Goal: Information Seeking & Learning: Learn about a topic

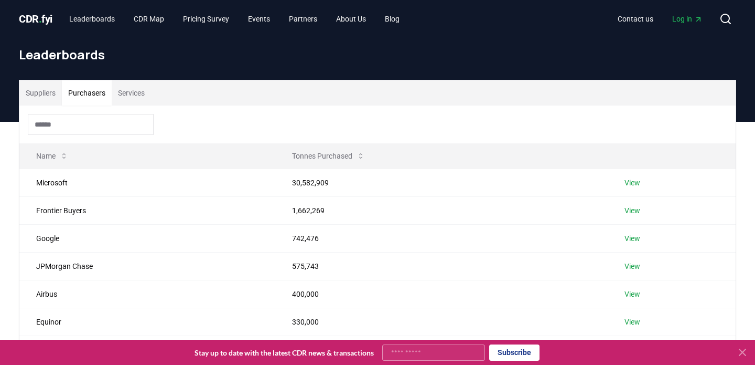
scroll to position [44, 0]
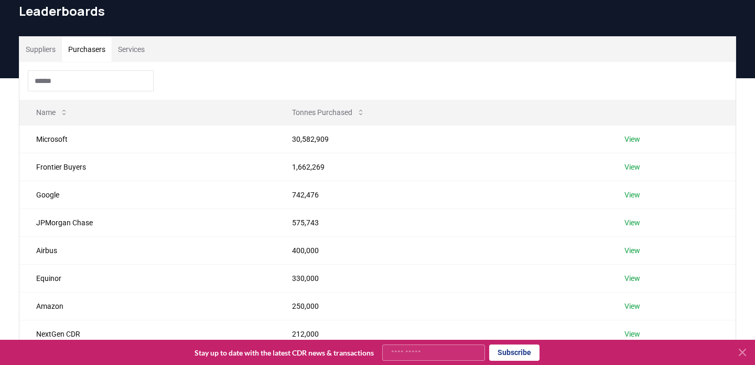
click at [49, 50] on button "Suppliers" at bounding box center [40, 49] width 42 height 25
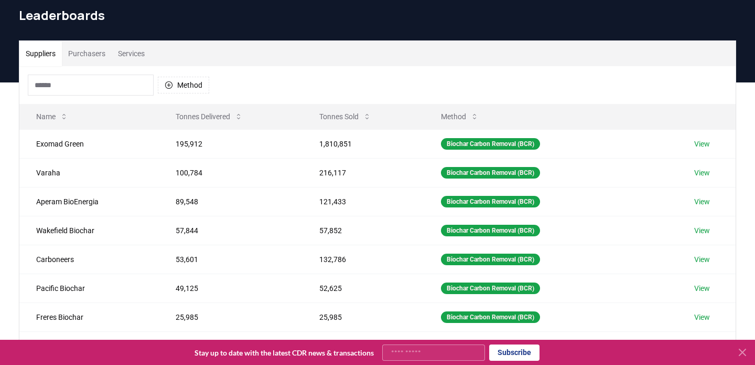
scroll to position [0, 0]
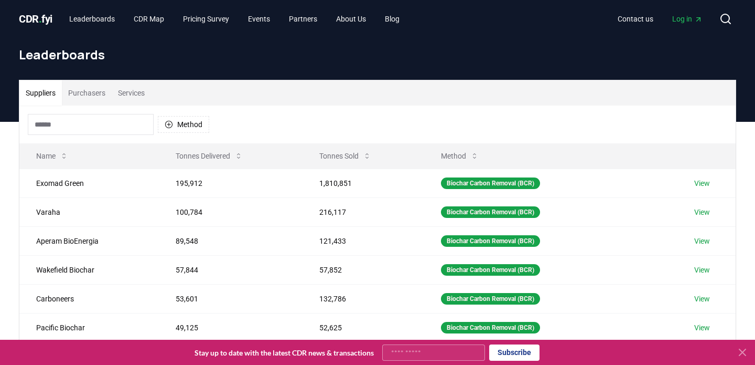
click at [684, 20] on span "Log in" at bounding box center [687, 19] width 30 height 10
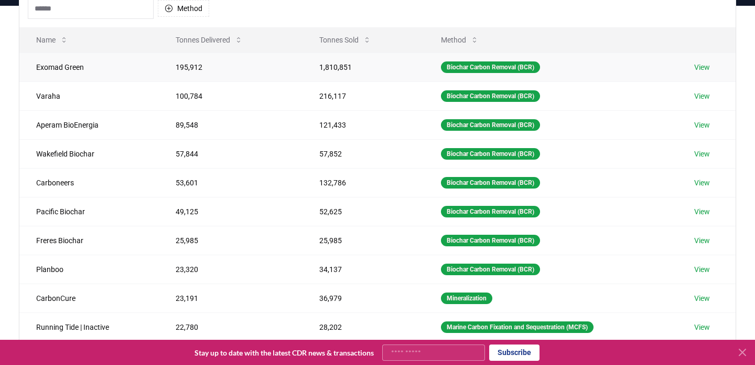
scroll to position [43, 0]
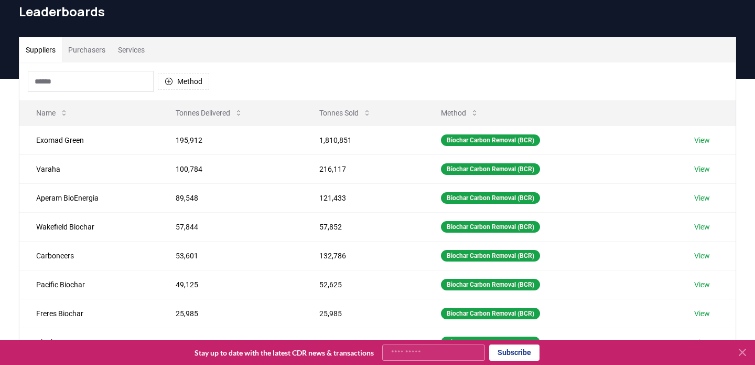
click at [94, 46] on button "Purchasers" at bounding box center [87, 49] width 50 height 25
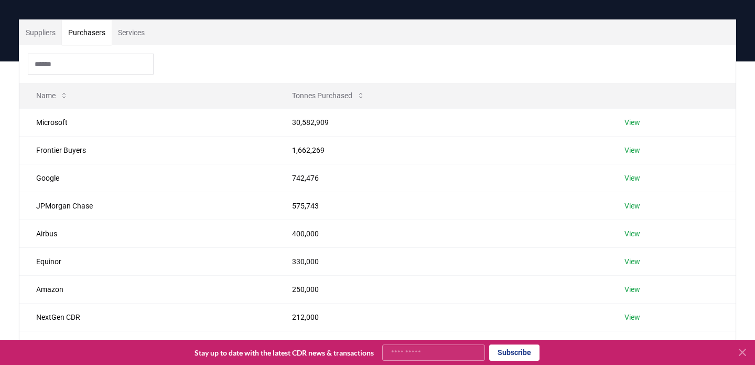
scroll to position [28, 0]
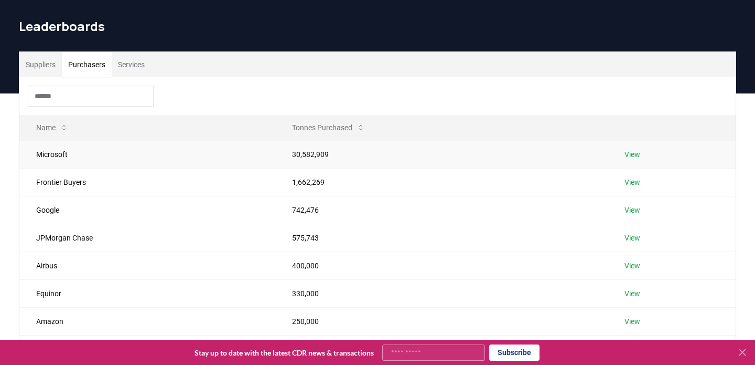
click at [632, 141] on td "View" at bounding box center [672, 154] width 128 height 28
click at [630, 153] on link "View" at bounding box center [633, 154] width 16 height 10
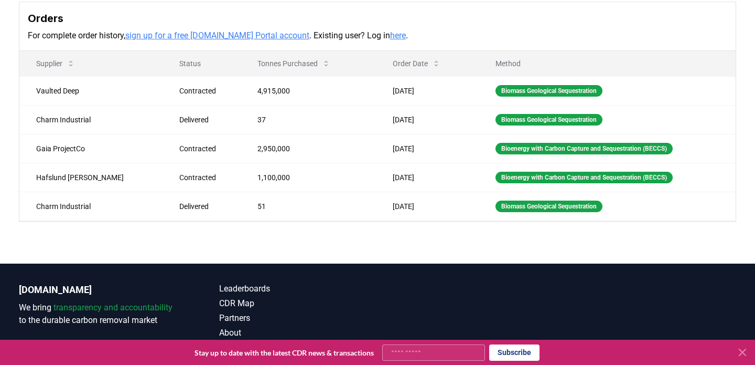
scroll to position [309, 0]
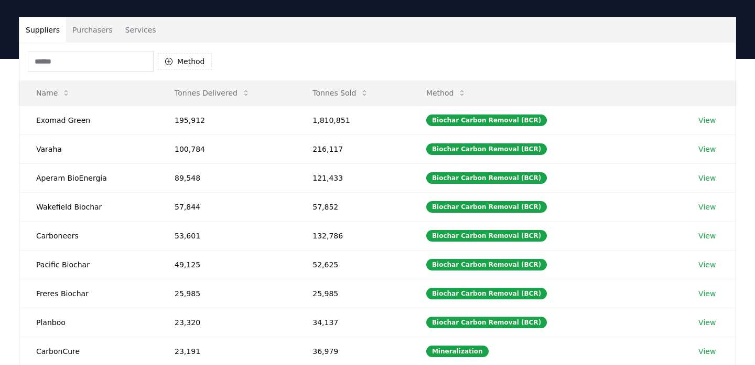
scroll to position [58, 0]
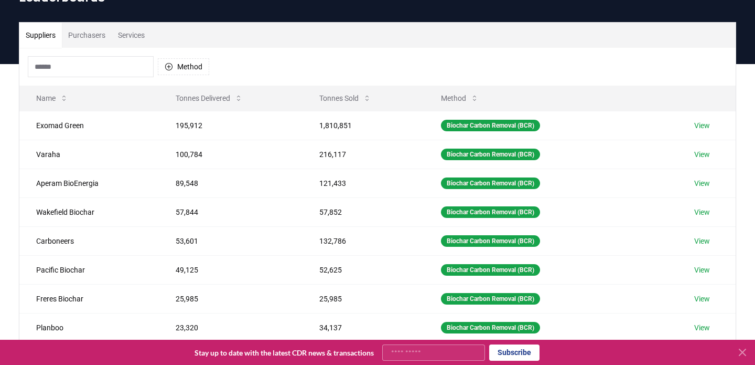
click at [90, 33] on button "Purchasers" at bounding box center [87, 35] width 50 height 25
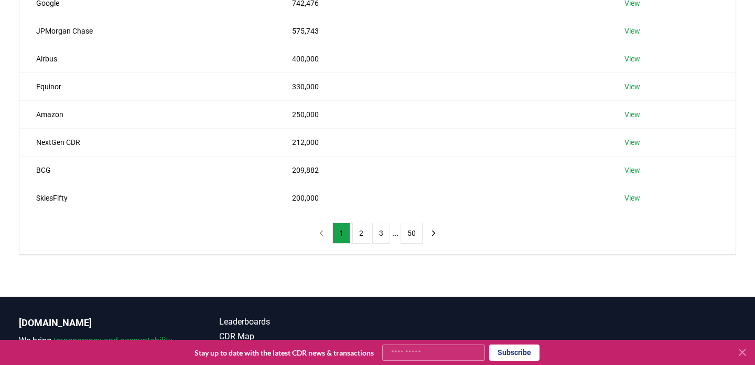
scroll to position [234, 0]
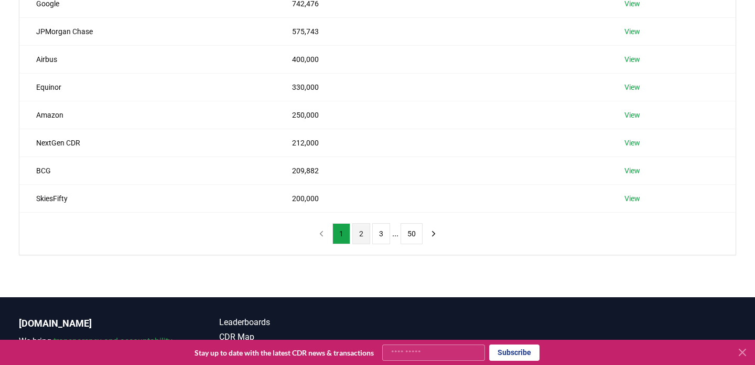
click at [364, 240] on button "2" at bounding box center [362, 233] width 18 height 21
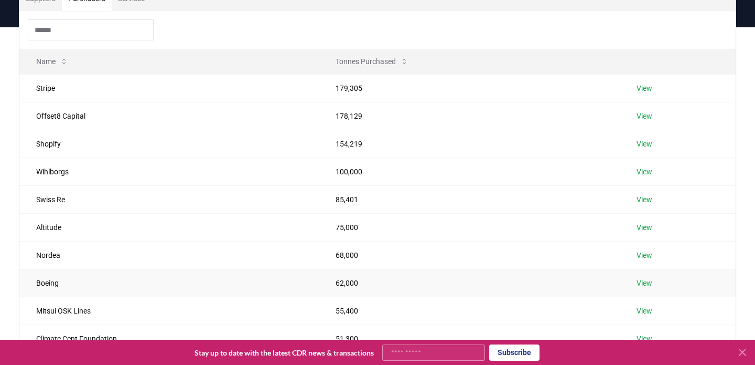
scroll to position [99, 0]
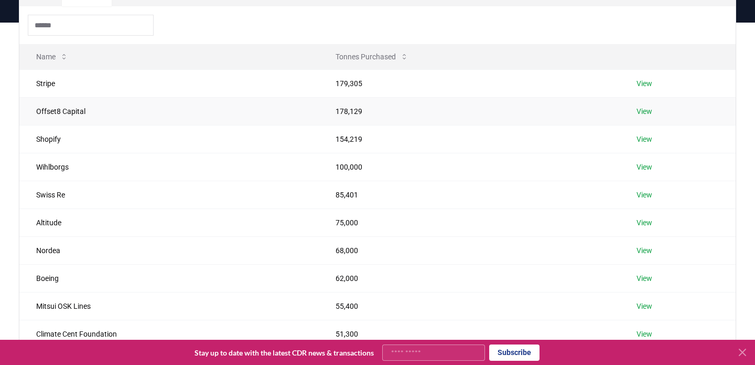
click at [649, 112] on link "View" at bounding box center [645, 111] width 16 height 10
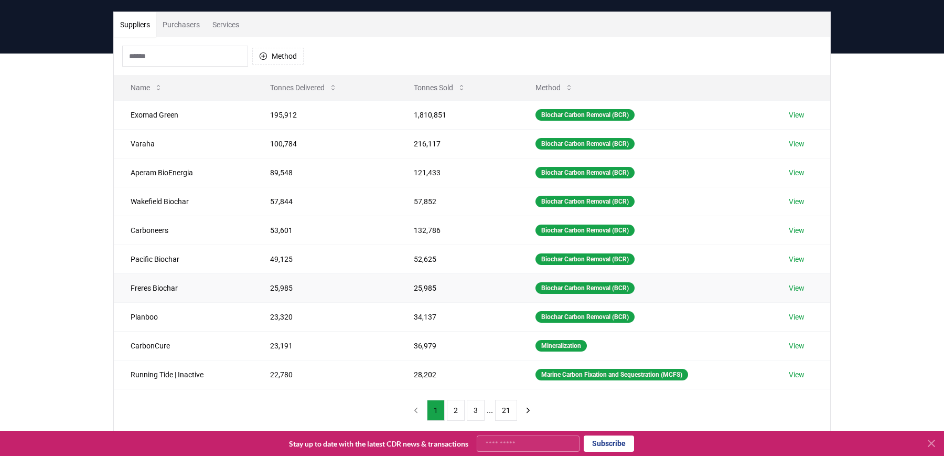
scroll to position [59, 0]
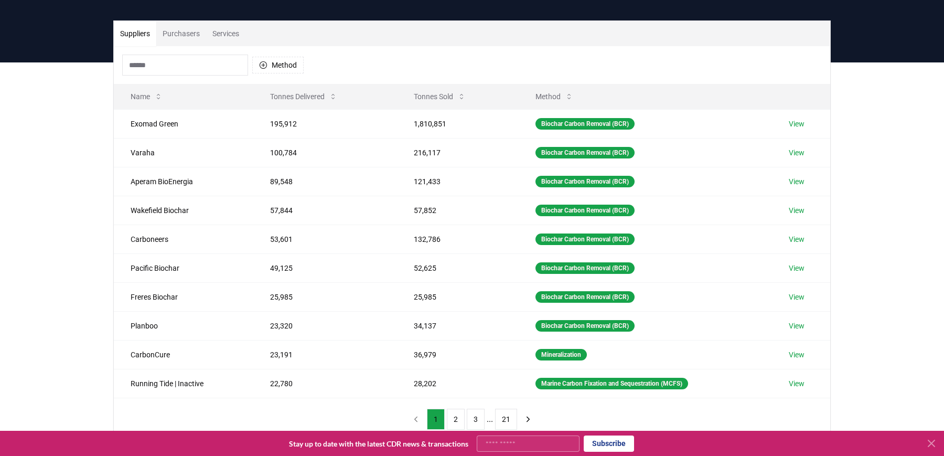
click at [187, 37] on button "Purchasers" at bounding box center [181, 33] width 50 height 25
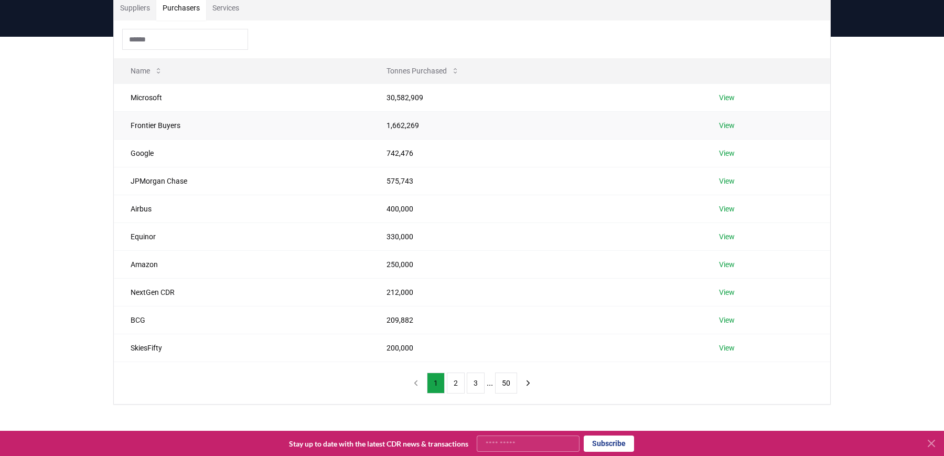
scroll to position [70, 0]
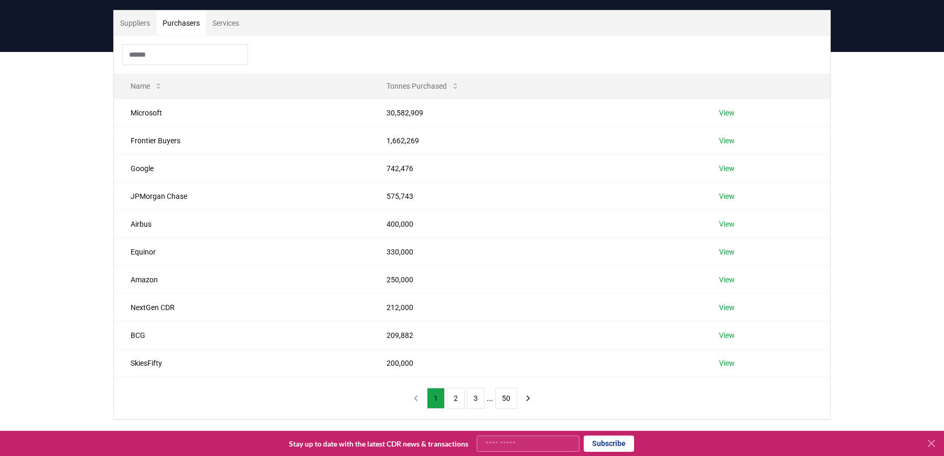
click at [20, 276] on div "Suppliers Purchasers Services Name Tonnes Purchased Microsoft 30,582,909 View F…" at bounding box center [472, 257] width 944 height 410
click at [447, 364] on button "2" at bounding box center [456, 398] width 18 height 21
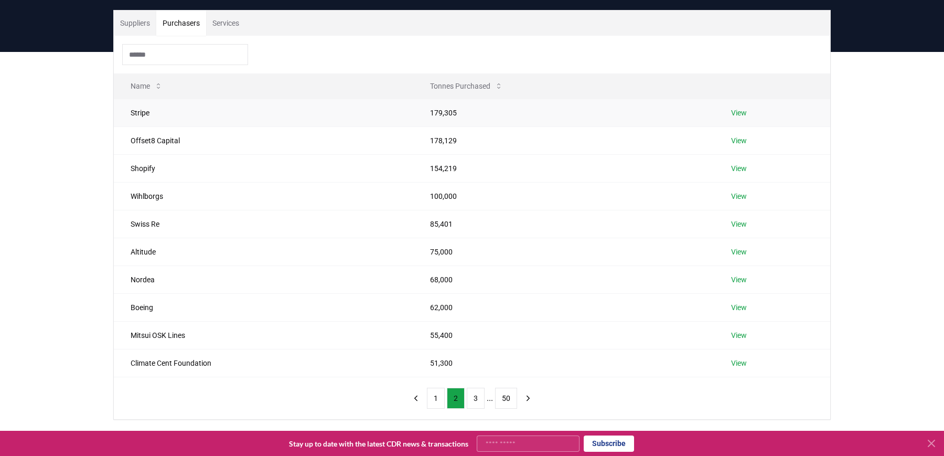
click at [744, 112] on link "View" at bounding box center [739, 113] width 16 height 10
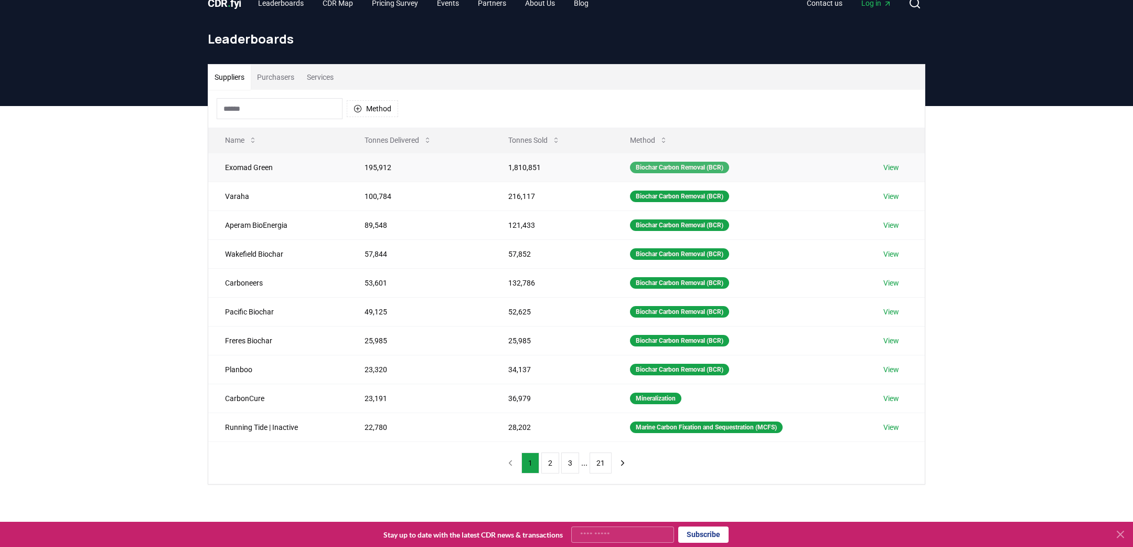
scroll to position [5, 0]
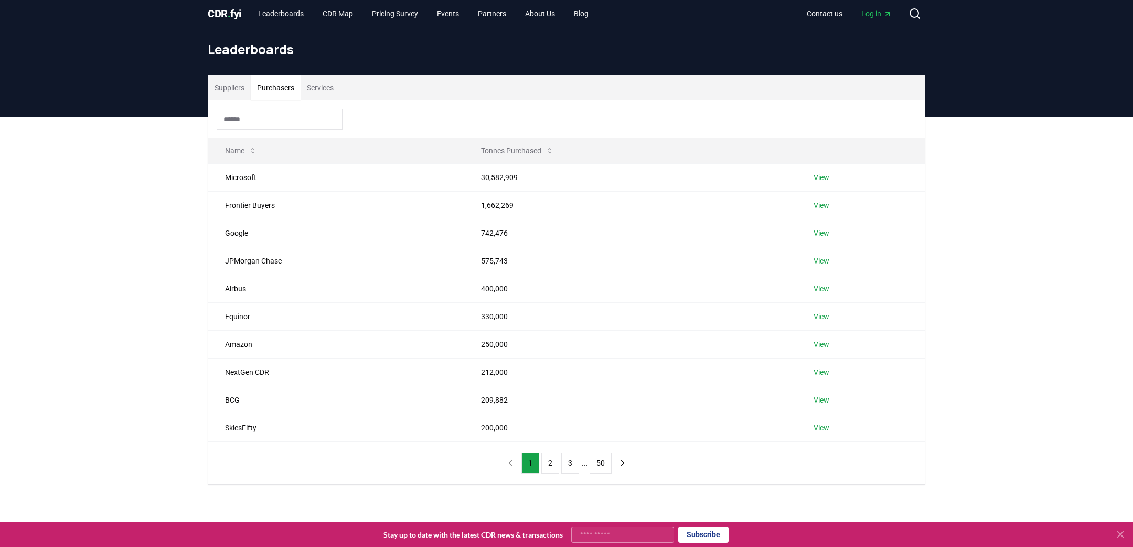
click at [283, 76] on button "Purchasers" at bounding box center [276, 87] width 50 height 25
click at [329, 76] on button "Services" at bounding box center [320, 87] width 39 height 25
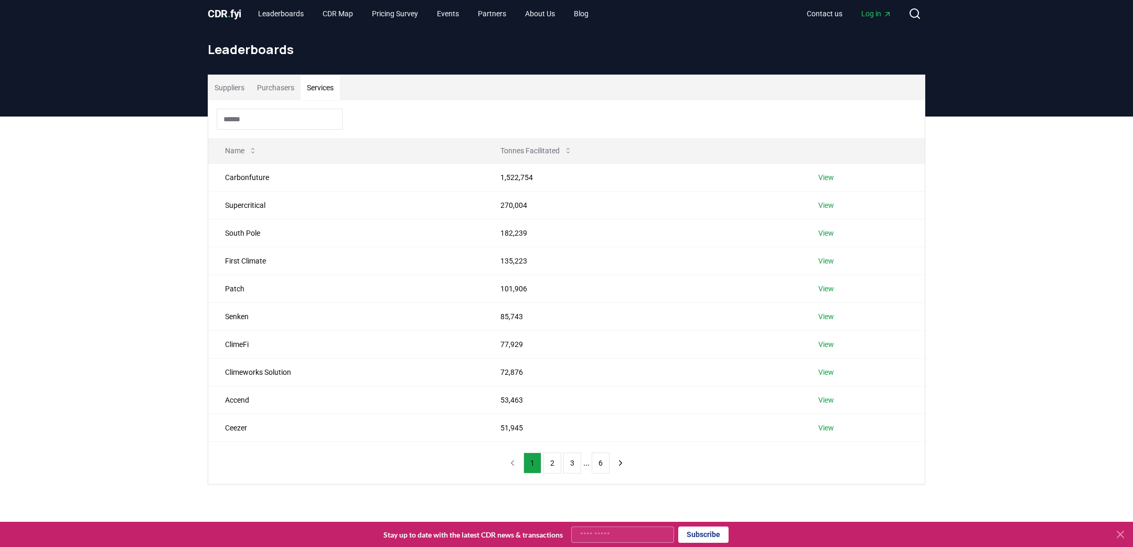
click at [286, 76] on button "Purchasers" at bounding box center [276, 87] width 50 height 25
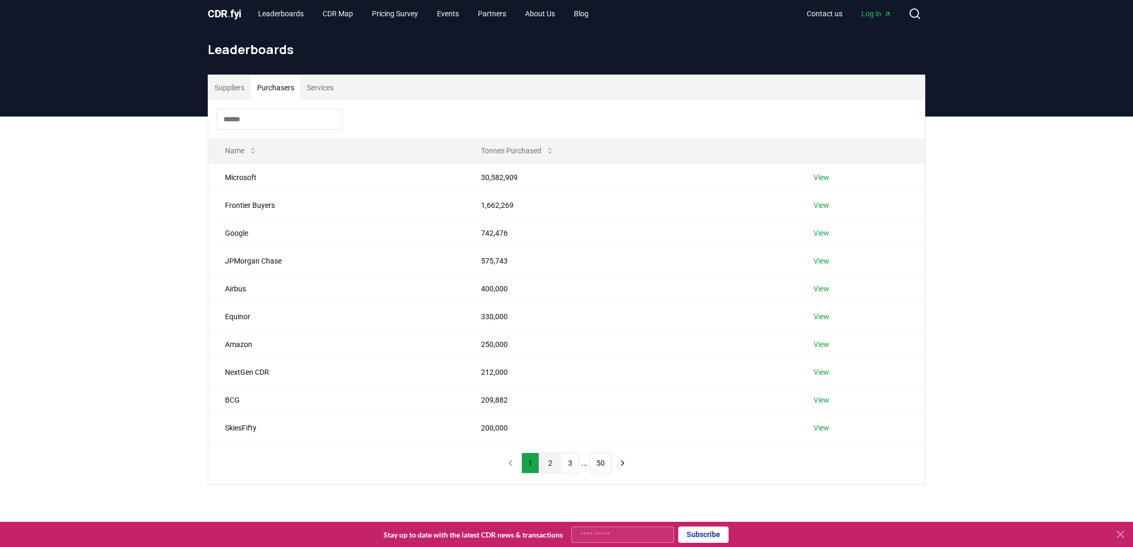
click at [544, 455] on button "2" at bounding box center [550, 462] width 18 height 21
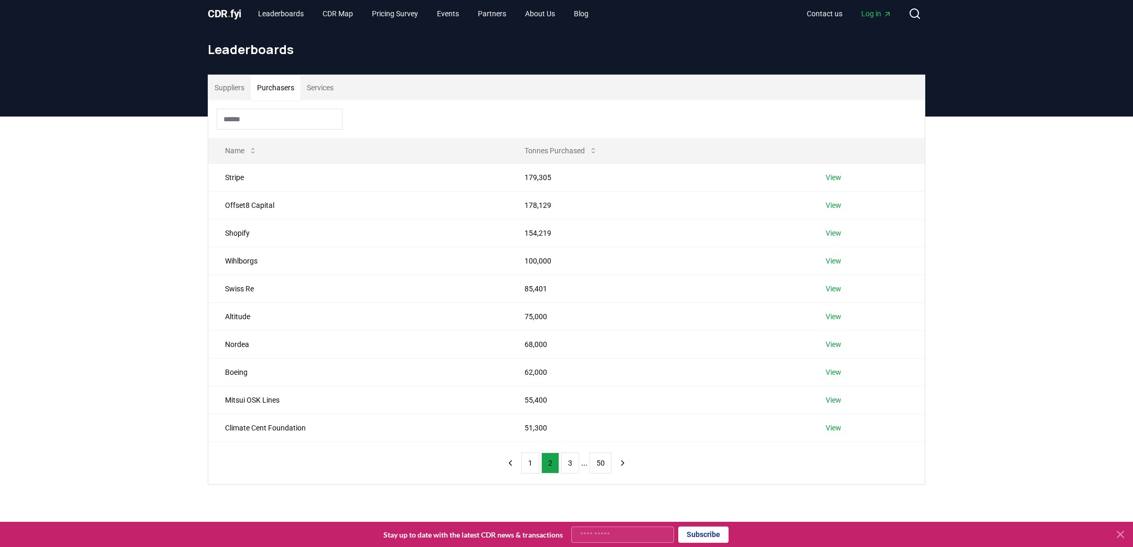
click at [883, 10] on span "Log in" at bounding box center [876, 13] width 30 height 10
